Goal: Task Accomplishment & Management: Complete application form

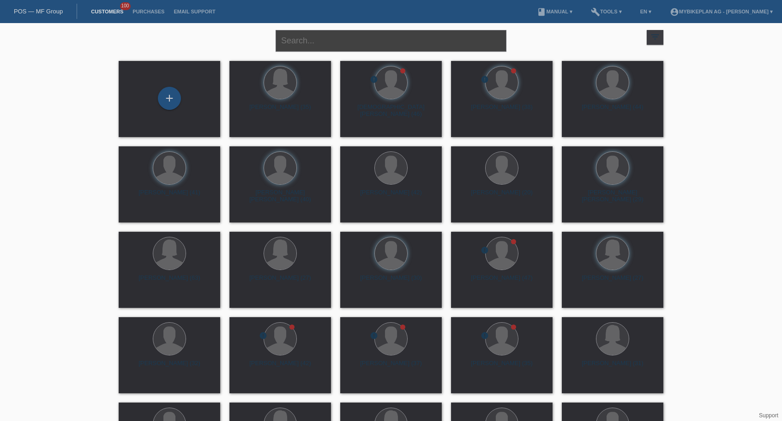
click at [392, 41] on input "text" at bounding box center [391, 41] width 231 height 22
paste input "[PERSON_NAME] Beat [PERSON_NAME]"
type input "[PERSON_NAME] Beat [PERSON_NAME]"
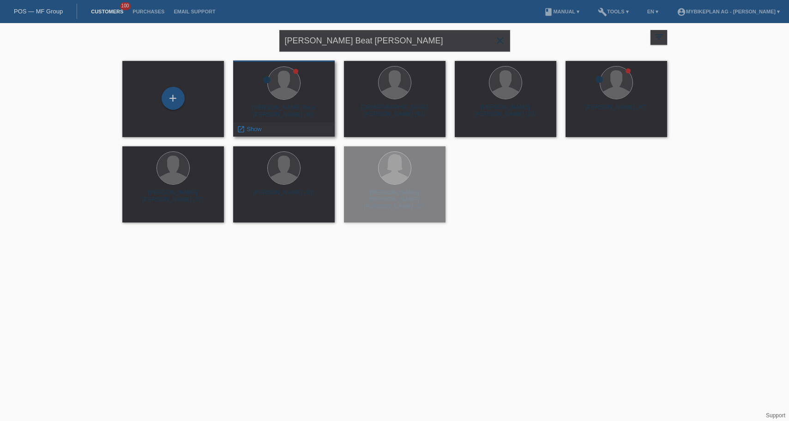
click at [284, 110] on div "Konrad Beat Nussbaumer (36)" at bounding box center [284, 111] width 87 height 15
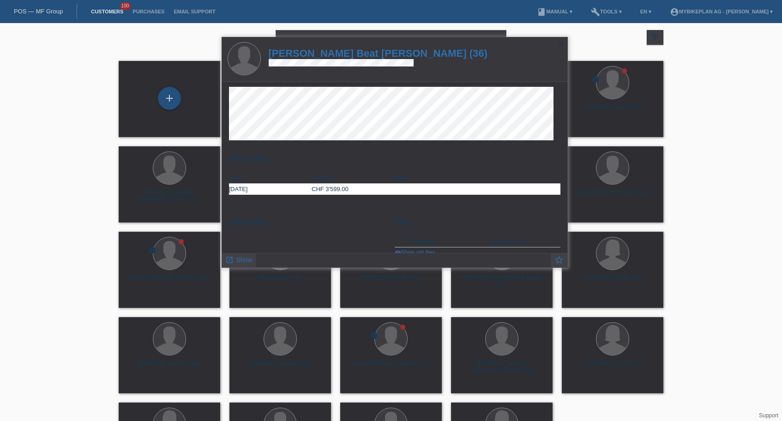
click at [333, 53] on h1 "Konrad Beat Nussbaumer (36)" at bounding box center [378, 54] width 219 height 12
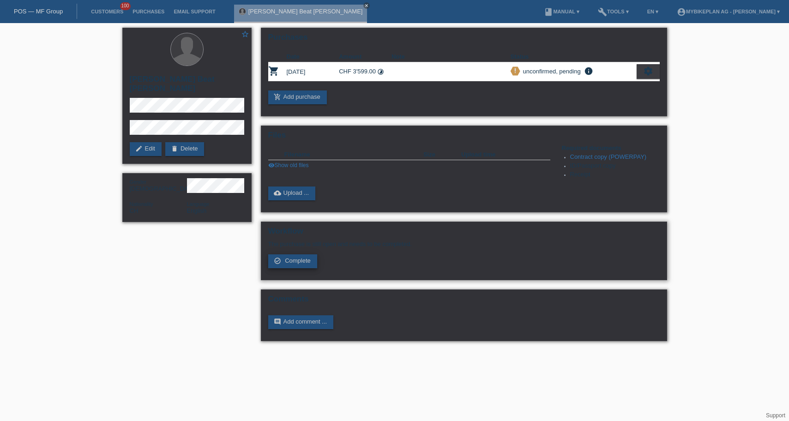
click at [301, 264] on span "Complete" at bounding box center [298, 260] width 26 height 7
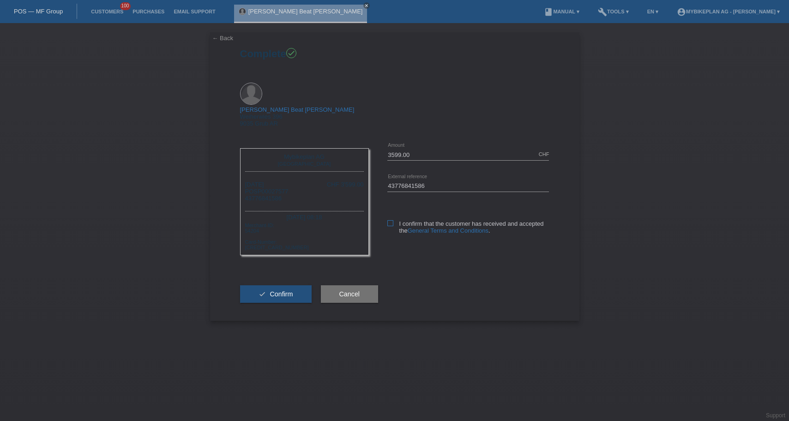
click at [392, 220] on icon at bounding box center [390, 223] width 6 height 6
click at [392, 220] on input "I confirm that the customer has received and accepted the General Terms and Con…" at bounding box center [390, 223] width 6 height 6
checkbox input "true"
click at [286, 290] on span "Confirm" at bounding box center [281, 293] width 23 height 7
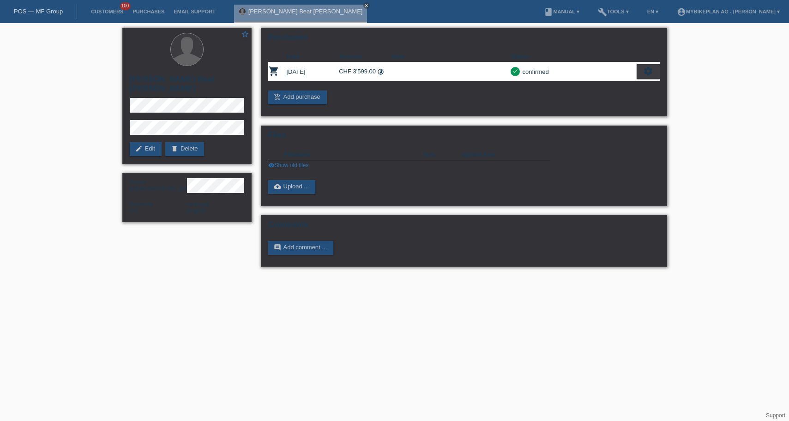
click at [47, 11] on link "POS — MF Group" at bounding box center [38, 11] width 49 height 7
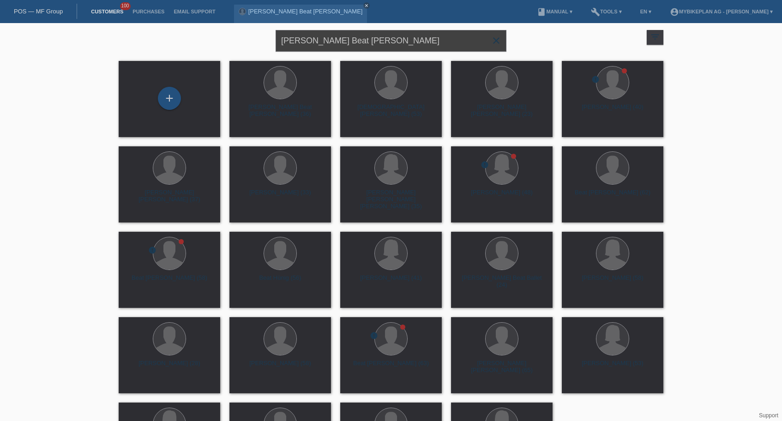
click at [387, 42] on input "[PERSON_NAME] Beat [PERSON_NAME]" at bounding box center [391, 41] width 231 height 22
paste input "[PERSON_NAME]"
type input "[PERSON_NAME]"
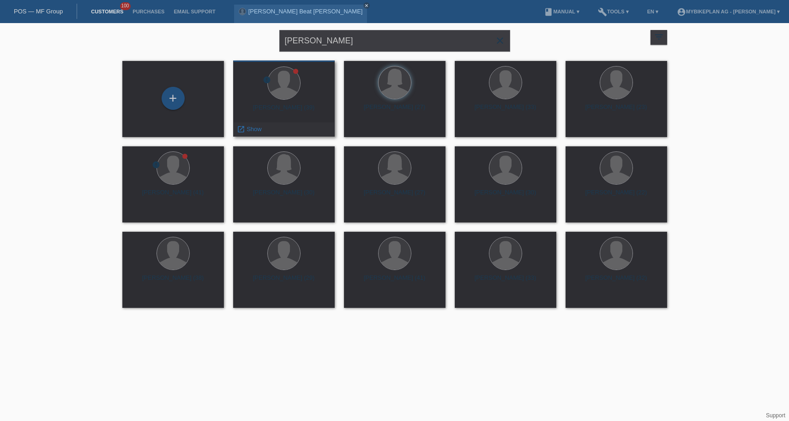
click at [297, 110] on div "[PERSON_NAME] (39)" at bounding box center [284, 111] width 87 height 15
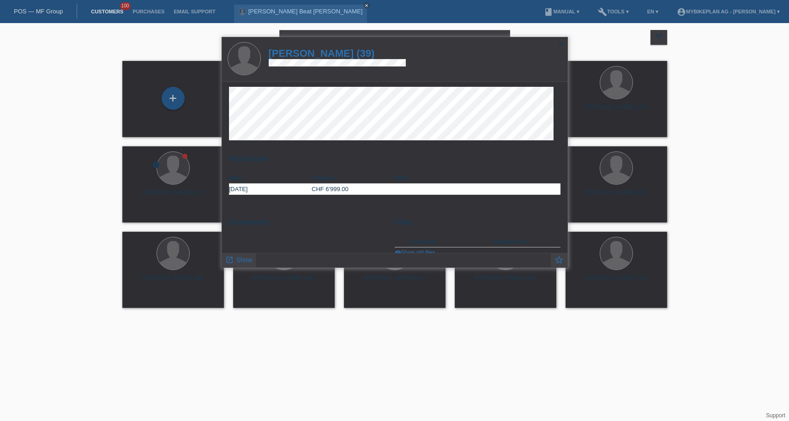
click at [319, 53] on h1 "[PERSON_NAME] (39)" at bounding box center [338, 54] width 138 height 12
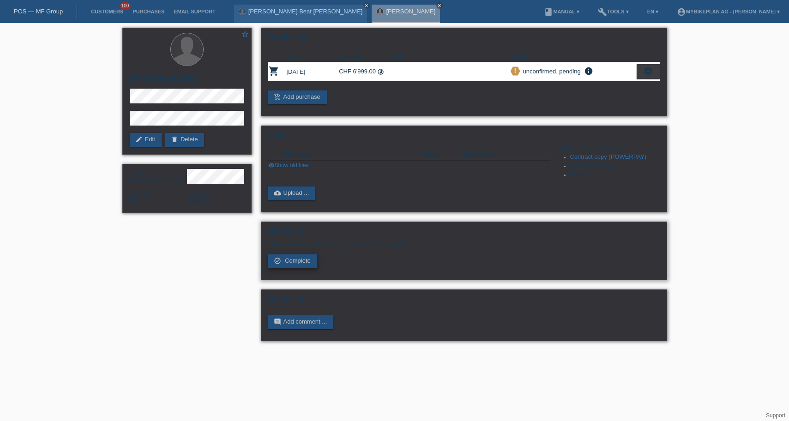
click at [308, 264] on span "Complete" at bounding box center [298, 260] width 26 height 7
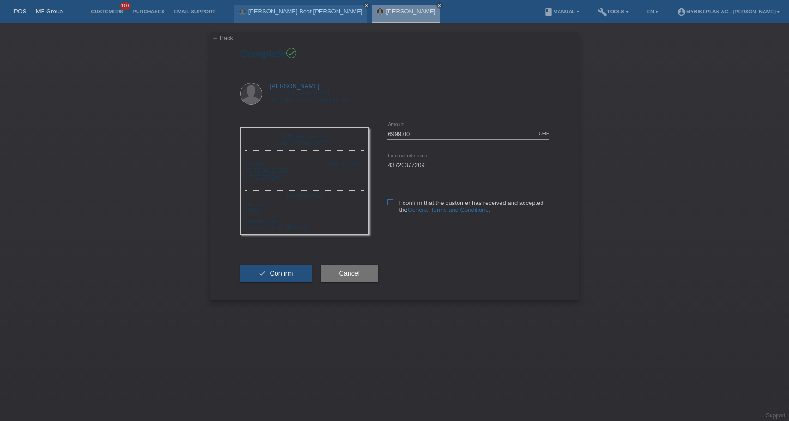
click at [393, 203] on label "I confirm that the customer has received and accepted the General Terms and Con…" at bounding box center [468, 206] width 162 height 14
click at [393, 203] on input "I confirm that the customer has received and accepted the General Terms and Con…" at bounding box center [390, 202] width 6 height 6
checkbox input "true"
click at [286, 277] on span "Confirm" at bounding box center [281, 273] width 23 height 7
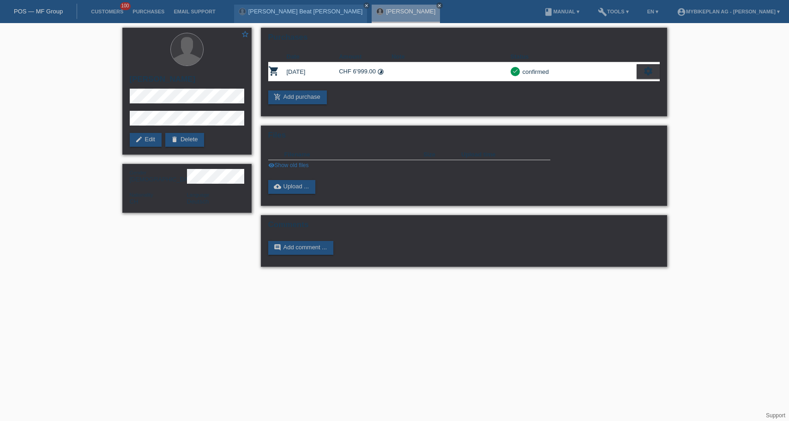
click at [35, 12] on link "POS — MF Group" at bounding box center [38, 11] width 49 height 7
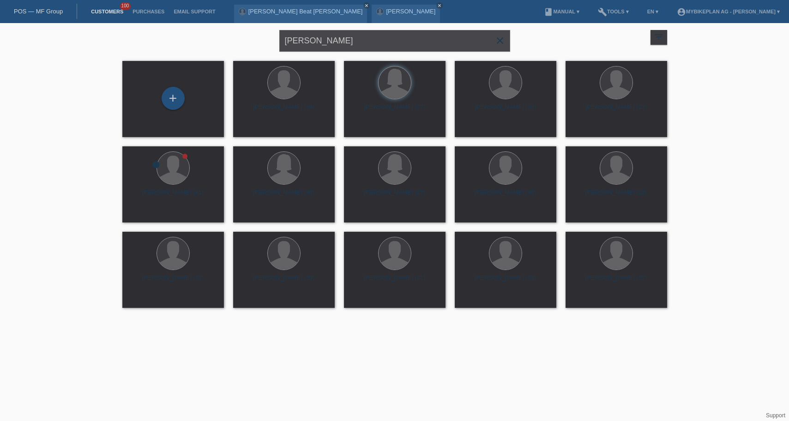
click at [374, 45] on input "[PERSON_NAME]" at bounding box center [394, 41] width 231 height 22
paste input "Rouven Egl"
type input "[PERSON_NAME]"
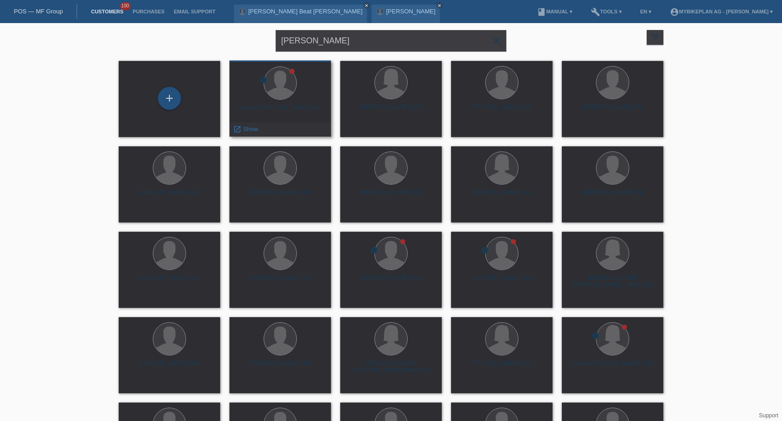
click at [289, 110] on div "Rouven [PERSON_NAME] (26)" at bounding box center [280, 111] width 87 height 15
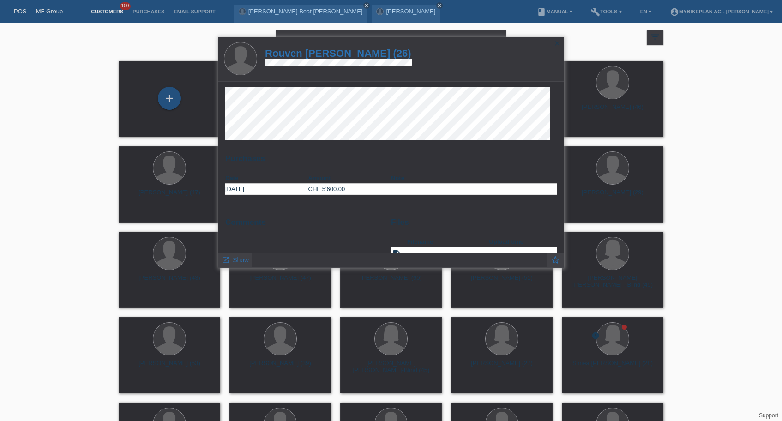
click at [353, 51] on h1 "Rouven [PERSON_NAME] (26)" at bounding box center [338, 54] width 147 height 12
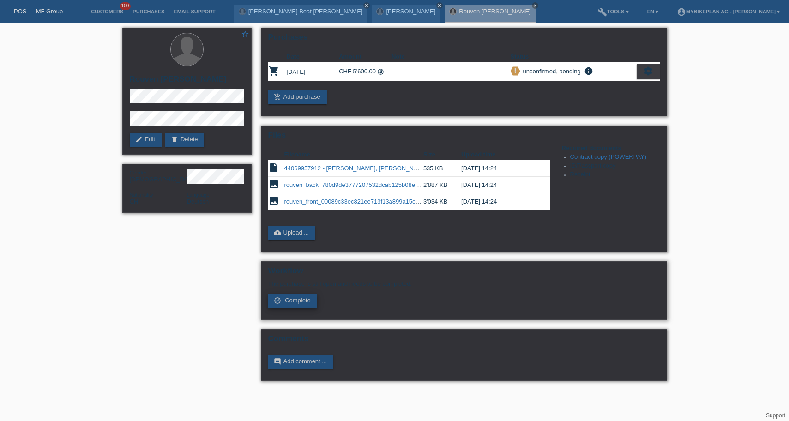
click at [297, 304] on span "Complete" at bounding box center [298, 300] width 26 height 7
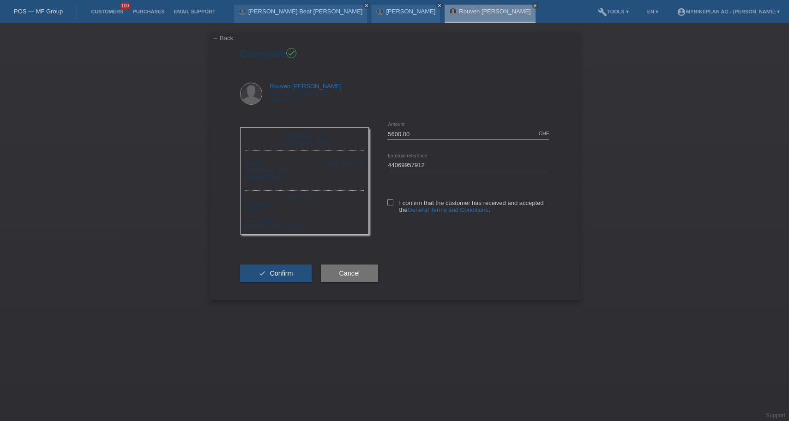
click at [389, 198] on div "I confirm that the customer has received and accepted the General Terms and Con…" at bounding box center [468, 205] width 162 height 48
click at [387, 207] on label "I confirm that the customer has received and accepted the General Terms and Con…" at bounding box center [468, 206] width 162 height 14
click at [387, 205] on input "I confirm that the customer has received and accepted the General Terms and Con…" at bounding box center [390, 202] width 6 height 6
checkbox input "true"
click at [272, 277] on span "Confirm" at bounding box center [281, 273] width 23 height 7
